Goal: Task Accomplishment & Management: Manage account settings

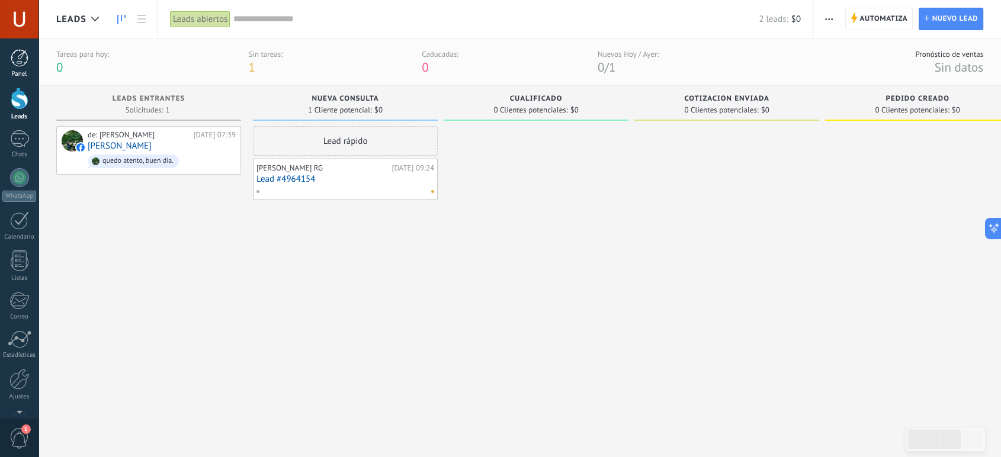
click at [20, 56] on div at bounding box center [20, 58] width 18 height 18
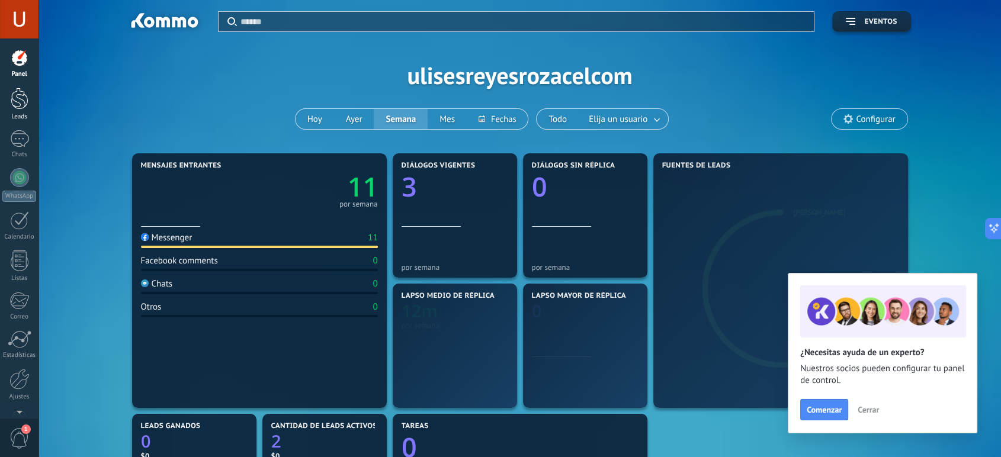
click at [17, 101] on div at bounding box center [20, 99] width 18 height 22
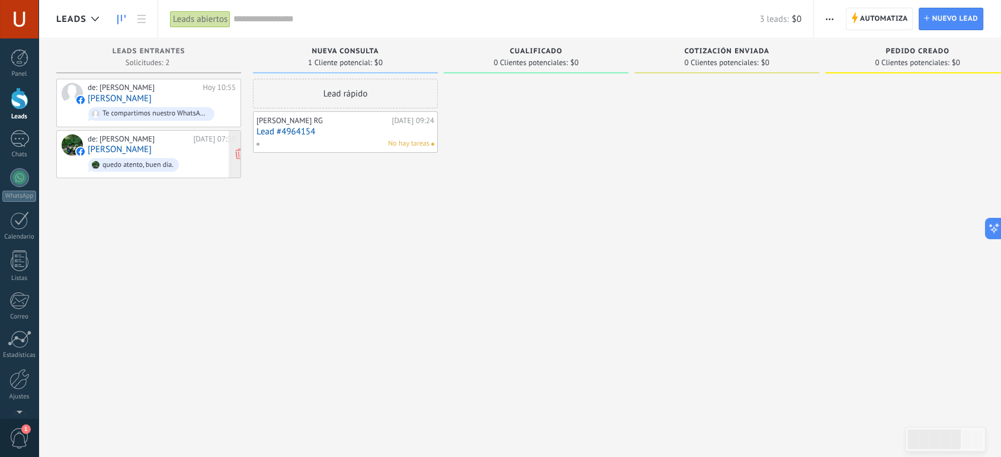
click at [175, 152] on div "de: [PERSON_NAME][DATE] 07:39 [PERSON_NAME] quedo atento, buen dia." at bounding box center [162, 154] width 148 height 40
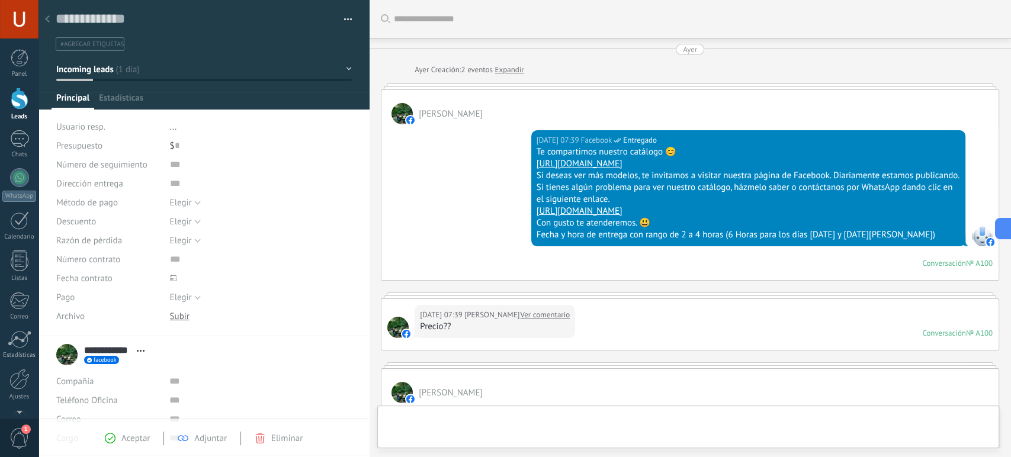
scroll to position [512, 0]
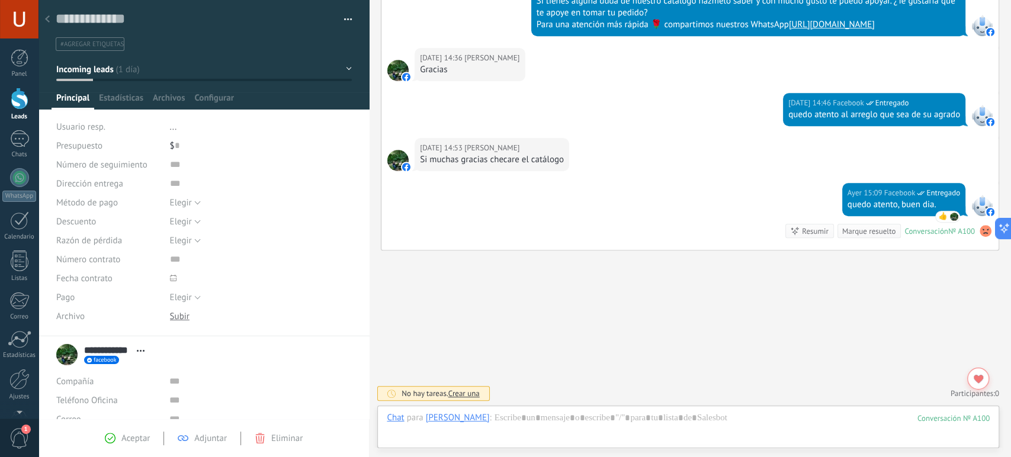
click at [49, 15] on icon at bounding box center [47, 18] width 5 height 7
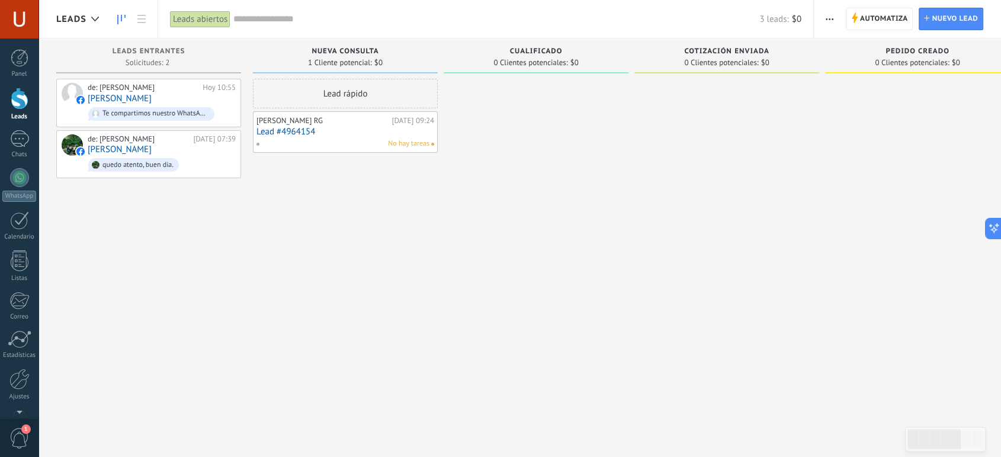
click at [178, 94] on div "de: [PERSON_NAME][DATE] 10:55 [PERSON_NAME] compartimos nuestro WhatsApp para u…" at bounding box center [162, 103] width 148 height 40
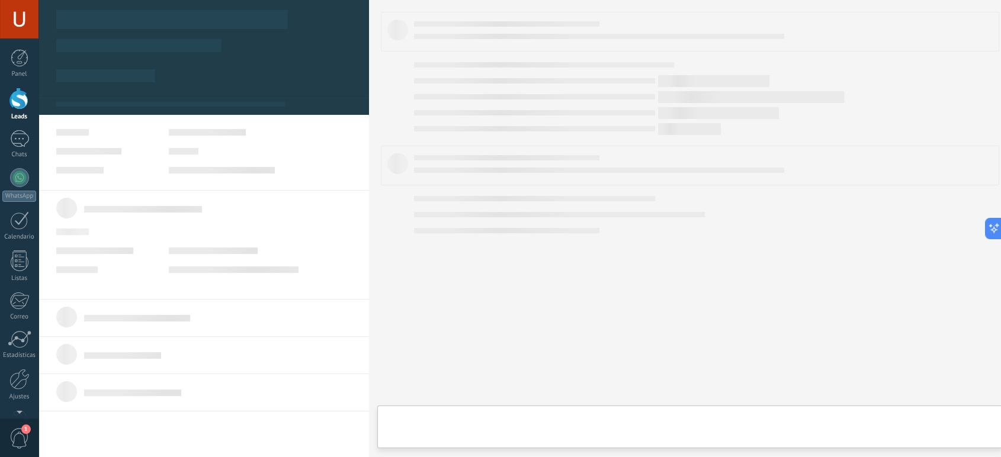
click at [178, 94] on div at bounding box center [204, 44] width 331 height 105
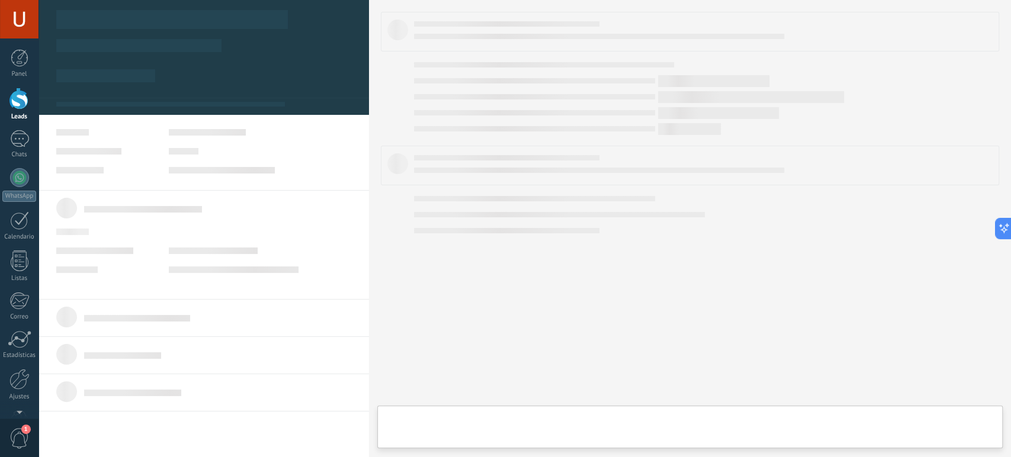
type textarea "**********"
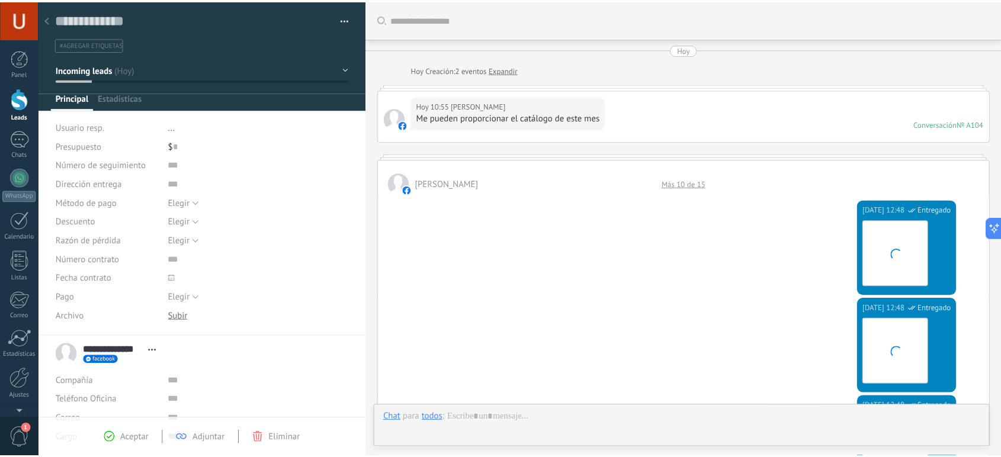
scroll to position [871, 0]
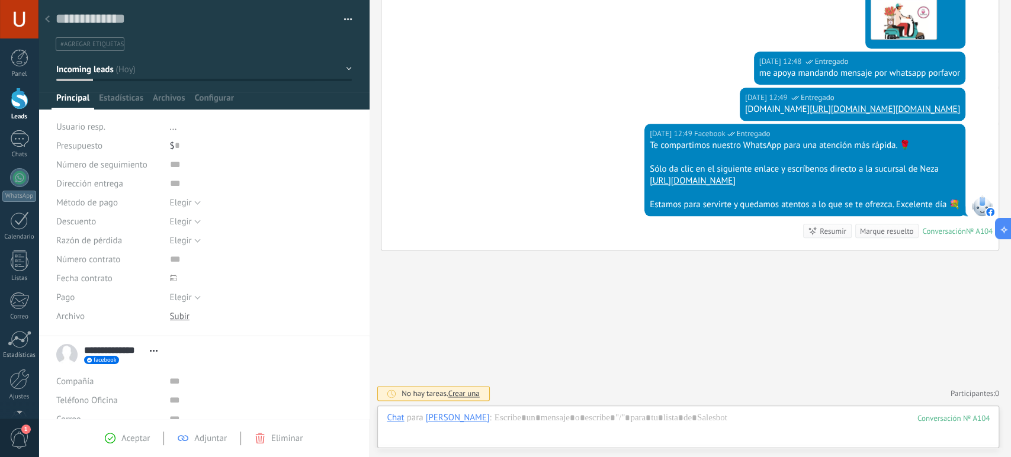
click at [52, 20] on div at bounding box center [47, 19] width 17 height 23
